Goal: Task Accomplishment & Management: Use online tool/utility

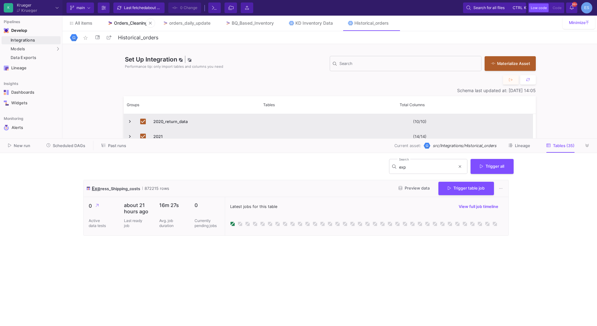
drag, startPoint x: 0, startPoint y: 0, endPoint x: 132, endPoint y: 25, distance: 134.4
click at [132, 25] on link "Orders_Cleaning" at bounding box center [127, 23] width 55 height 15
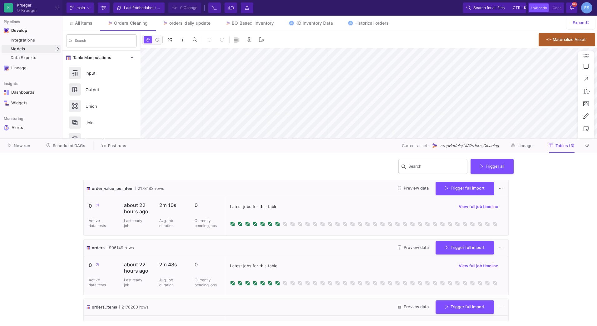
click at [481, 146] on span "src/Models/UI/Orders_Cleaning" at bounding box center [469, 146] width 59 height 6
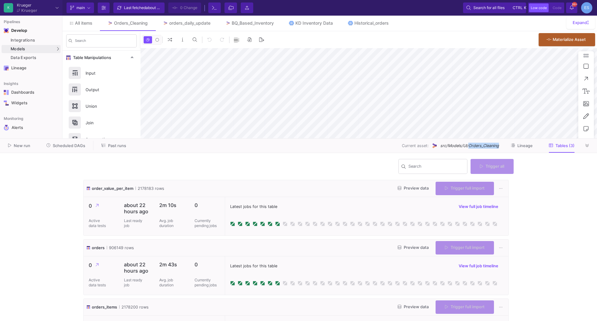
copy span "Orders_Cleaning"
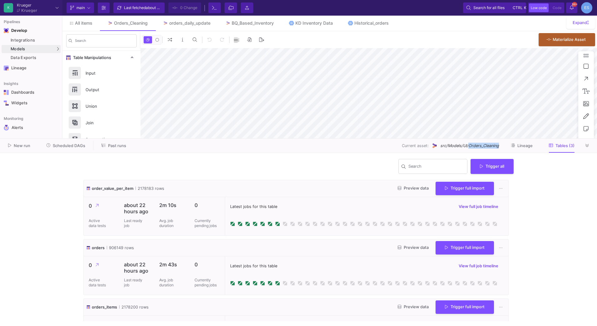
type input "-50"
click at [110, 187] on span "order_value_per_item" at bounding box center [113, 188] width 42 height 6
copy span "order_value_per_item"
click at [65, 48] on link "UI-Models" at bounding box center [86, 50] width 46 height 10
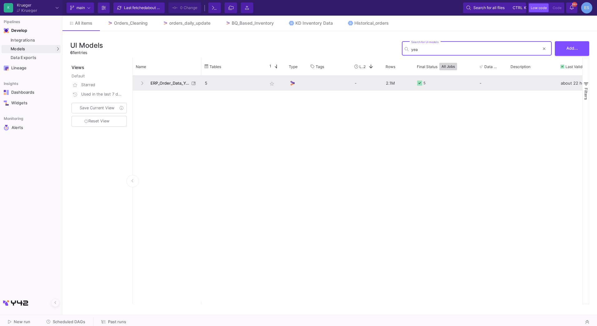
type input "yea"
click at [178, 80] on span "ERP_Order_Data_Yearly" at bounding box center [168, 83] width 43 height 15
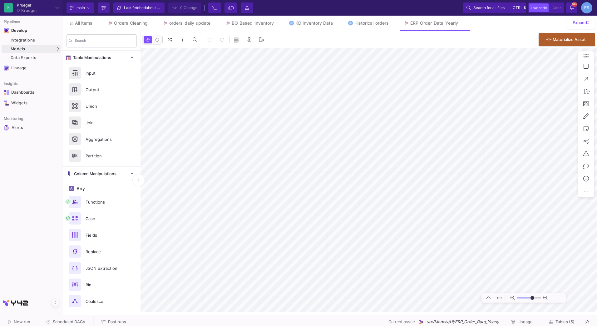
type input "0"
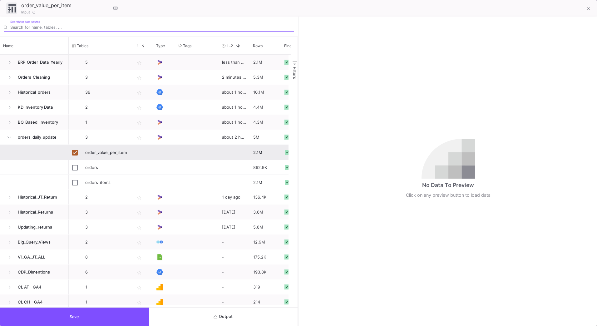
click at [32, 27] on input "Search for data source" at bounding box center [152, 27] width 284 height 5
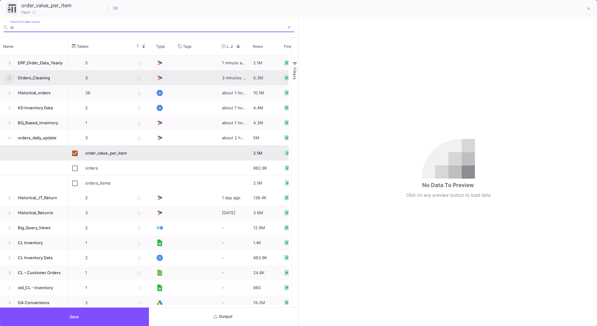
type input "or"
click at [11, 76] on button at bounding box center [9, 77] width 9 height 9
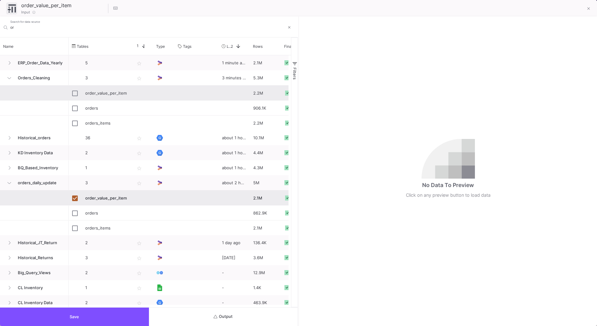
click at [71, 95] on div "order_value_per_item" at bounding box center [100, 93] width 62 height 15
checkbox input "false"
checkbox input "true"
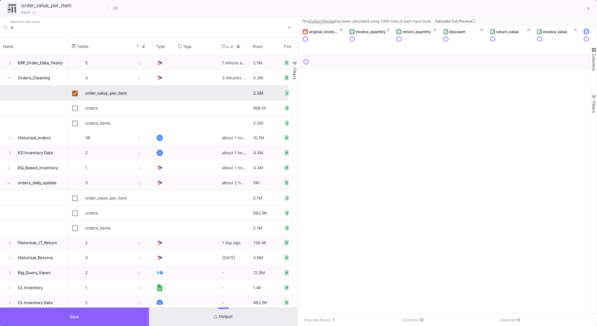
click at [136, 316] on button "Save" at bounding box center [74, 316] width 149 height 18
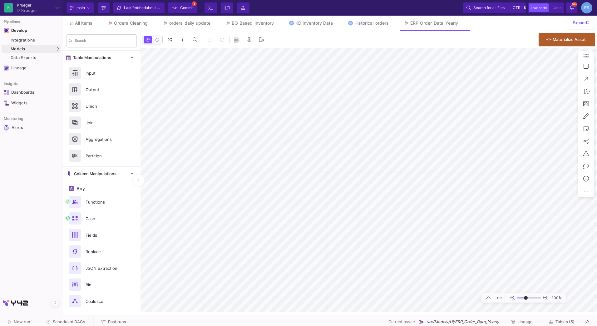
click at [179, 8] on span "Commit" at bounding box center [183, 7] width 22 height 9
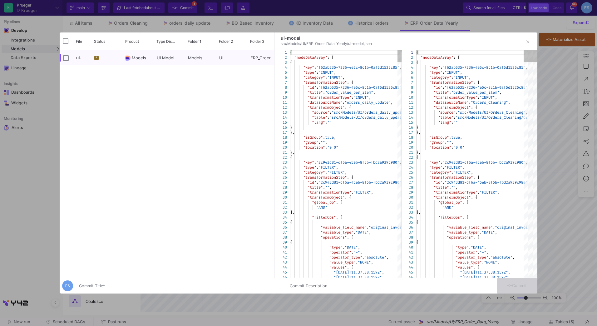
click at [168, 283] on div "Commit Title *" at bounding box center [180, 285] width 203 height 12
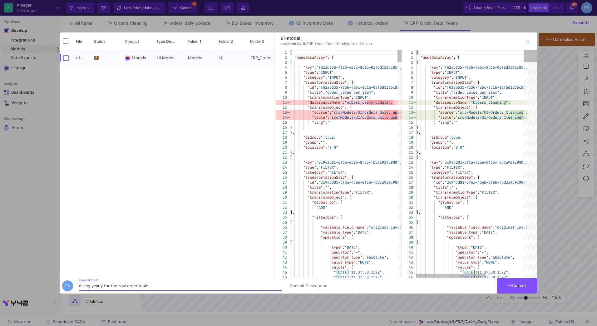
type input "diving yearly for the new order table"
click at [525, 282] on button "Commit" at bounding box center [517, 285] width 41 height 15
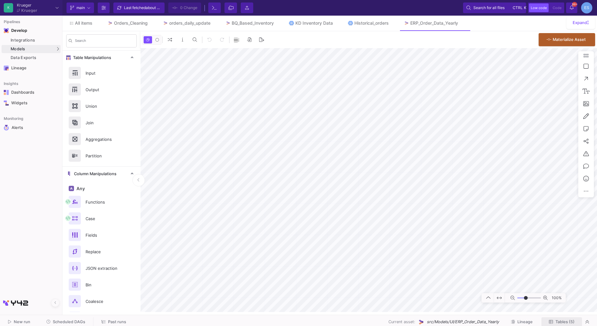
click at [570, 321] on span "Tables (5)" at bounding box center [564, 321] width 19 height 5
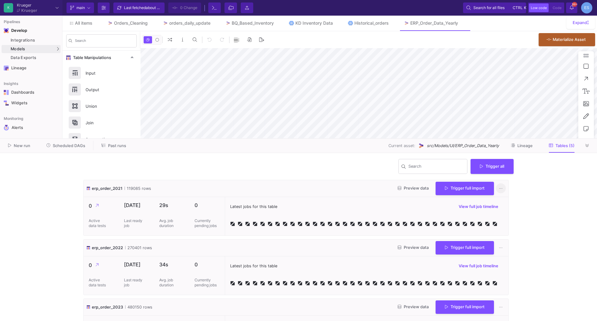
type input "0"
click at [480, 169] on button "Trigger all" at bounding box center [491, 165] width 43 height 15
click at [501, 182] on button "Full import" at bounding box center [494, 180] width 51 height 15
click at [586, 145] on icon at bounding box center [586, 146] width 3 height 4
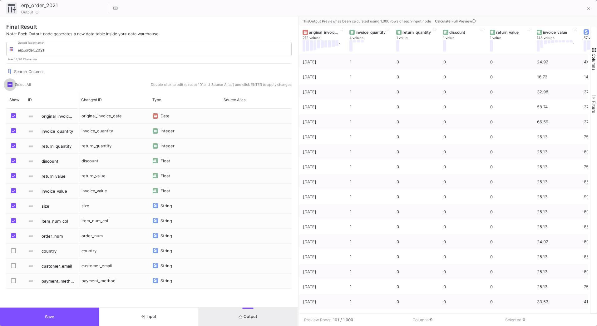
click at [12, 83] on span at bounding box center [9, 84] width 5 height 5
click at [10, 87] on input "Select All" at bounding box center [10, 87] width 0 height 0
checkbox input "true"
click at [64, 321] on button "Save" at bounding box center [49, 316] width 99 height 18
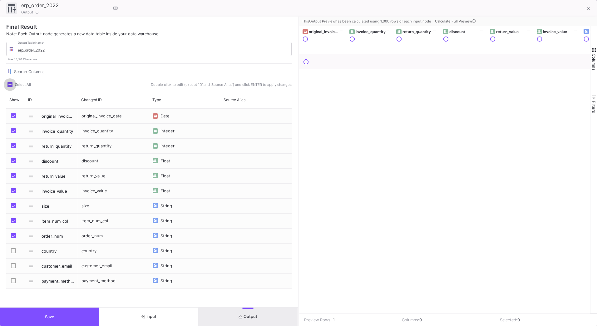
click at [23, 85] on span "Select All" at bounding box center [23, 84] width 16 height 4
click at [10, 87] on input "Select All" at bounding box center [10, 87] width 0 height 0
click at [23, 85] on span "Select All" at bounding box center [23, 84] width 16 height 4
click at [10, 87] on input "Select All" at bounding box center [10, 87] width 0 height 0
click at [23, 85] on span "Select All" at bounding box center [23, 84] width 16 height 4
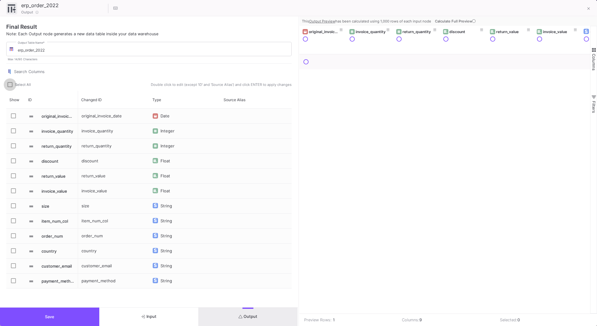
click at [10, 87] on input "Select All" at bounding box center [10, 87] width 0 height 0
checkbox input "true"
click at [60, 305] on div "Final Result Note: Each Output node generates a new data table inside your data…" at bounding box center [149, 162] width 298 height 291
click at [60, 313] on button "Save" at bounding box center [49, 316] width 99 height 18
click at [19, 84] on span "Select All" at bounding box center [23, 84] width 16 height 4
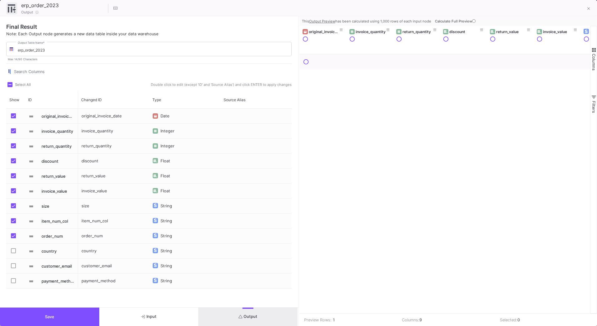
click at [10, 87] on input "Select All" at bounding box center [10, 87] width 0 height 0
checkbox input "true"
click at [53, 318] on span "Save" at bounding box center [49, 316] width 9 height 5
click at [18, 87] on span "Select All" at bounding box center [23, 84] width 16 height 5
click at [10, 87] on input "Select All" at bounding box center [10, 87] width 0 height 0
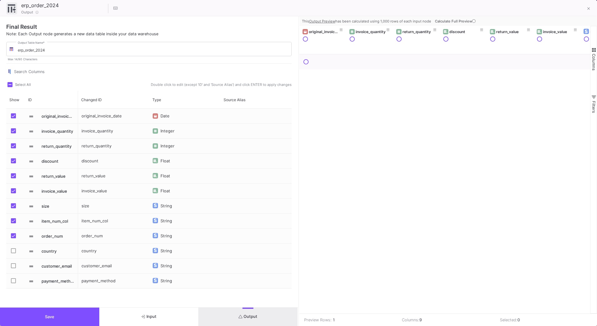
checkbox input "true"
click at [77, 314] on button "Save" at bounding box center [49, 316] width 99 height 18
click at [18, 85] on span "Select All" at bounding box center [23, 84] width 16 height 4
click at [10, 87] on input "Select All" at bounding box center [10, 87] width 0 height 0
checkbox input "true"
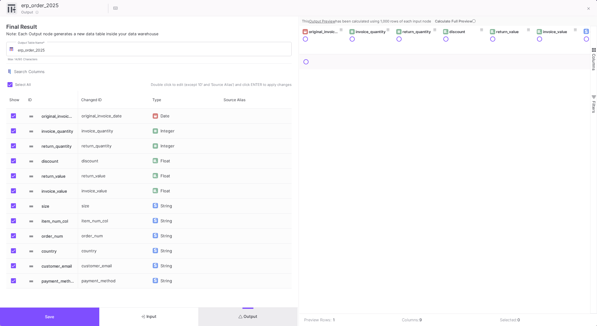
click at [58, 309] on button "Save" at bounding box center [49, 316] width 99 height 18
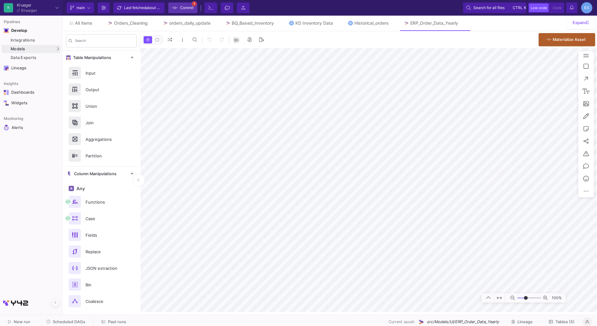
click at [177, 12] on fa-icon at bounding box center [175, 7] width 6 height 9
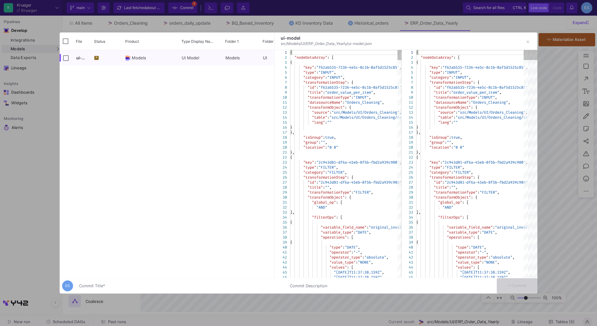
click at [184, 281] on div "Commit Title *" at bounding box center [180, 285] width 203 height 12
type input "all columns"
click at [519, 285] on span "Commit" at bounding box center [517, 285] width 20 height 5
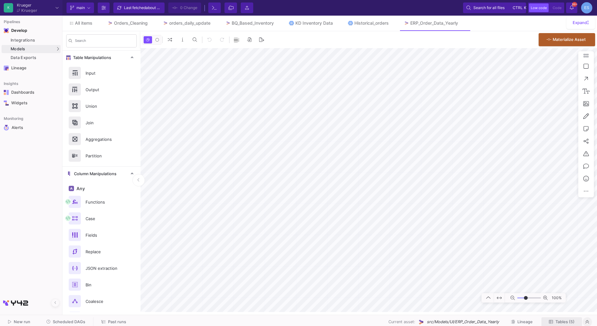
click at [571, 324] on span "Tables (5)" at bounding box center [564, 321] width 19 height 5
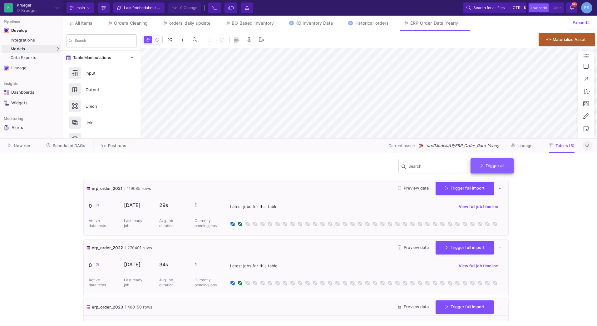
click at [489, 167] on span "Trigger all" at bounding box center [492, 165] width 24 height 5
click at [490, 183] on button "Full import" at bounding box center [494, 180] width 51 height 15
click at [587, 148] on button at bounding box center [586, 145] width 9 height 9
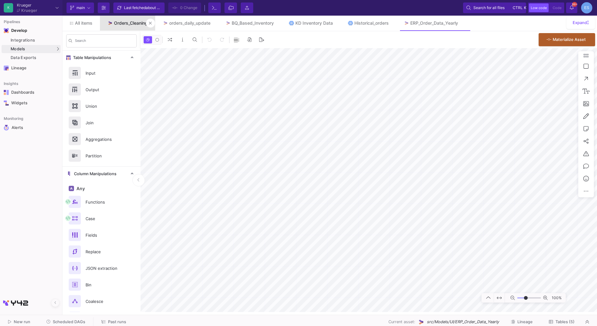
click at [130, 22] on div "Orders_Cleaning" at bounding box center [131, 23] width 34 height 5
click at [488, 321] on span "src/Models/UI/Orders_Cleaning" at bounding box center [469, 322] width 59 height 6
type input "-50"
click at [589, 322] on icon at bounding box center [586, 322] width 3 height 4
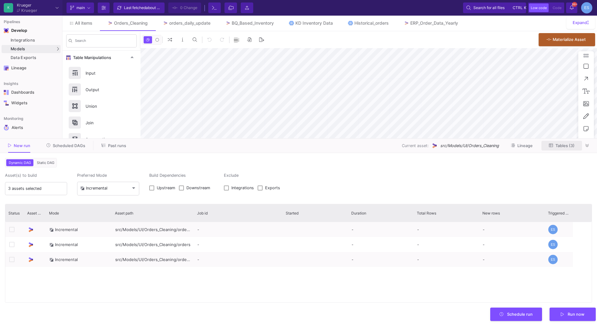
click at [559, 148] on button "Tables (3)" at bounding box center [561, 146] width 41 height 10
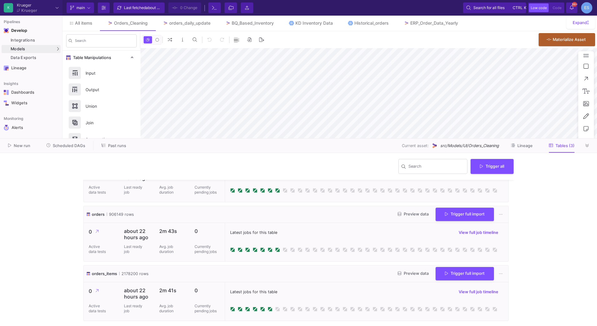
scroll to position [34, 0]
click at [110, 272] on span "orders_items" at bounding box center [104, 273] width 25 height 6
copy span "orders_items"
